Goal: Task Accomplishment & Management: Use online tool/utility

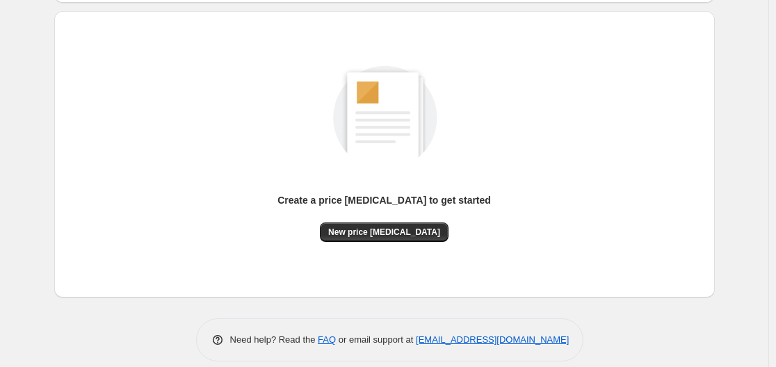
scroll to position [154, 0]
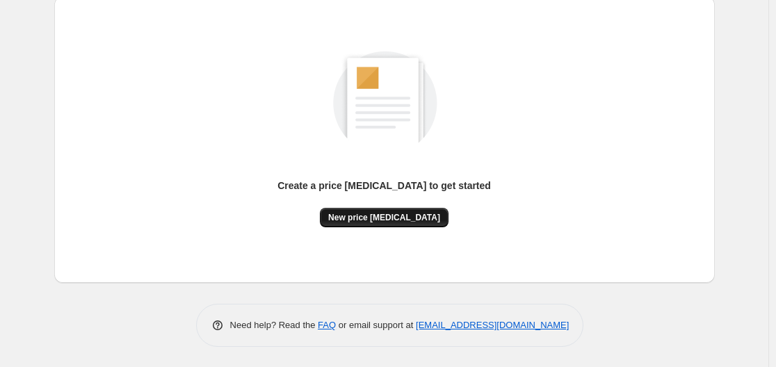
click at [384, 221] on span "New price change job" at bounding box center [384, 217] width 112 height 11
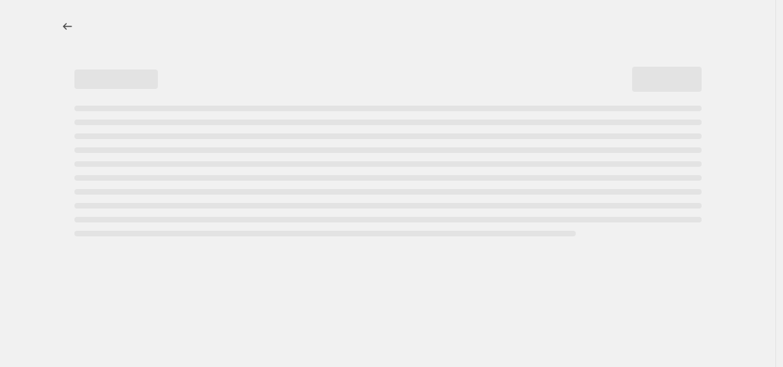
select select "percentage"
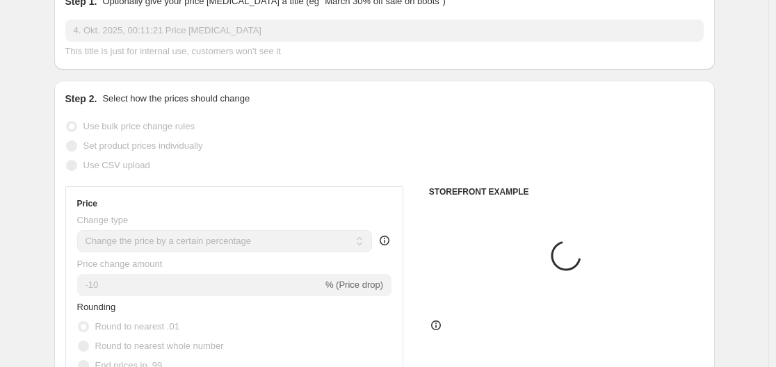
scroll to position [209, 0]
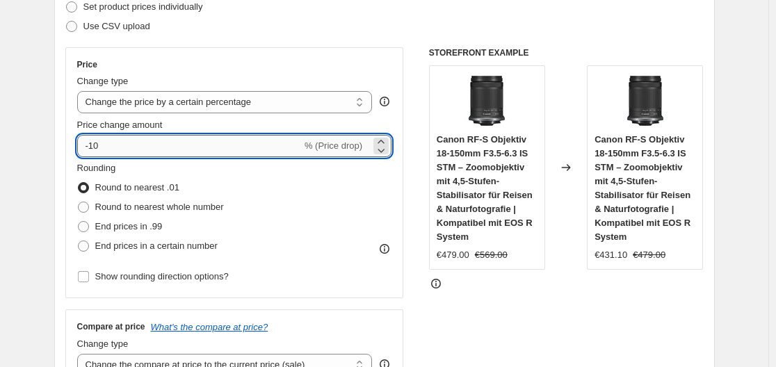
drag, startPoint x: 91, startPoint y: 143, endPoint x: 122, endPoint y: 145, distance: 30.6
click at [122, 145] on input "-10" at bounding box center [189, 146] width 225 height 22
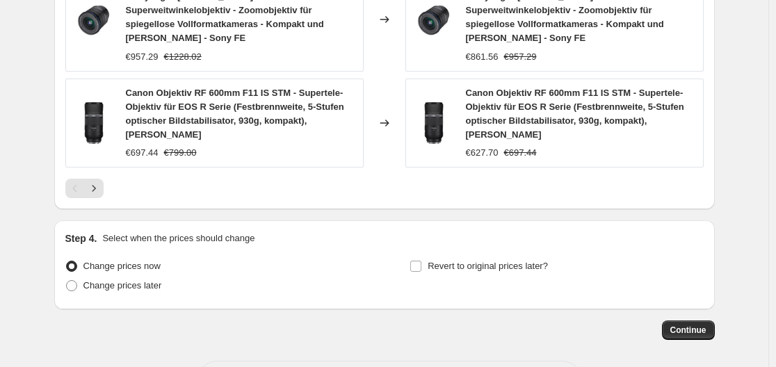
scroll to position [1129, 0]
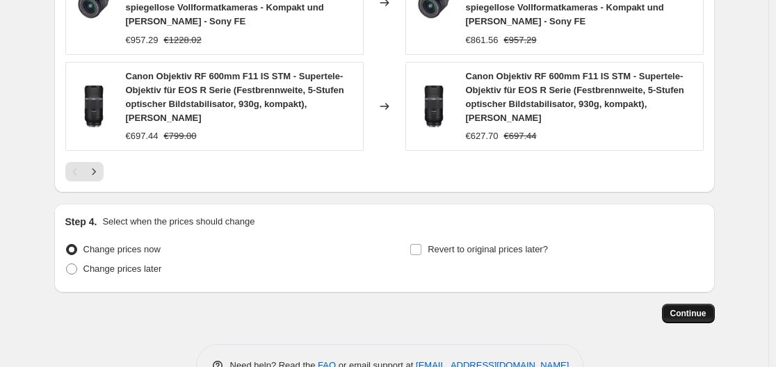
type input "-35"
click at [684, 308] on span "Continue" at bounding box center [688, 313] width 36 height 11
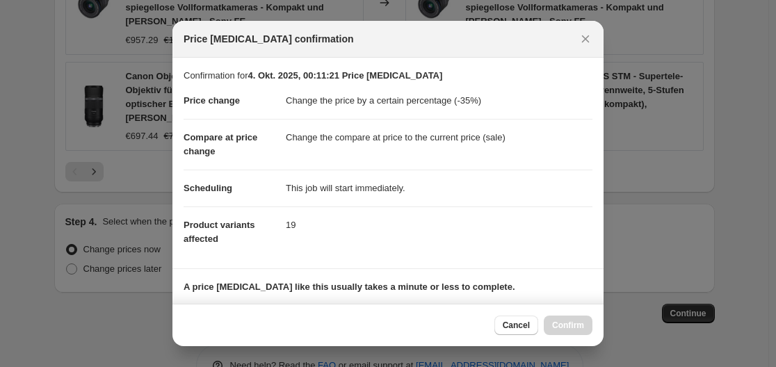
scroll to position [218, 0]
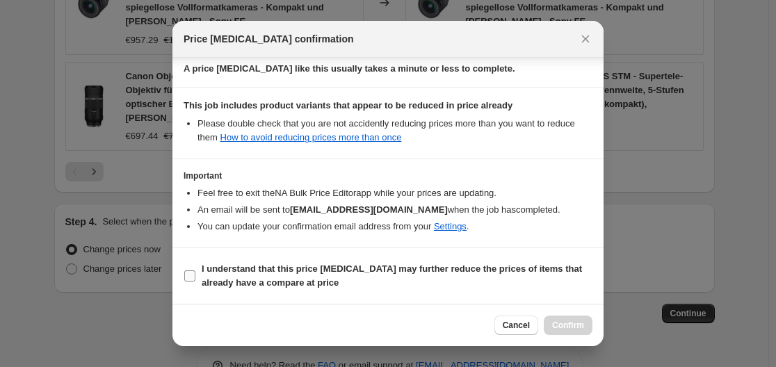
drag, startPoint x: 197, startPoint y: 278, endPoint x: 210, endPoint y: 279, distance: 13.2
click at [197, 279] on label "I understand that this price change job may further reduce the prices of items …" at bounding box center [388, 275] width 409 height 33
click at [195, 279] on input "I understand that this price change job may further reduce the prices of items …" at bounding box center [189, 276] width 11 height 11
checkbox input "true"
click at [581, 322] on span "Confirm" at bounding box center [568, 325] width 32 height 11
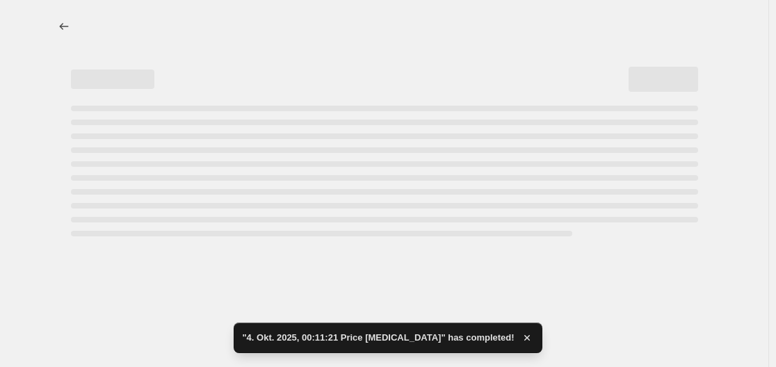
select select "percentage"
